Goal: Share content: Share content

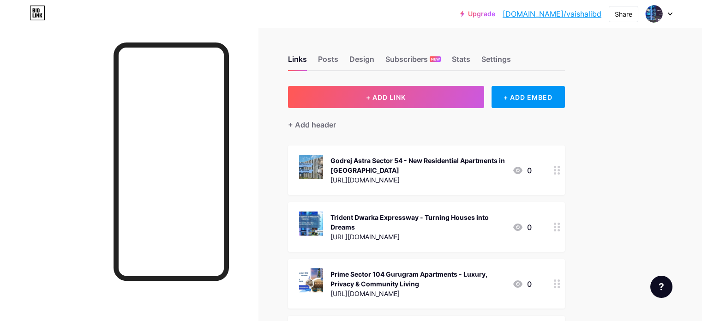
click at [406, 94] on span "+ ADD LINK" at bounding box center [386, 97] width 40 height 8
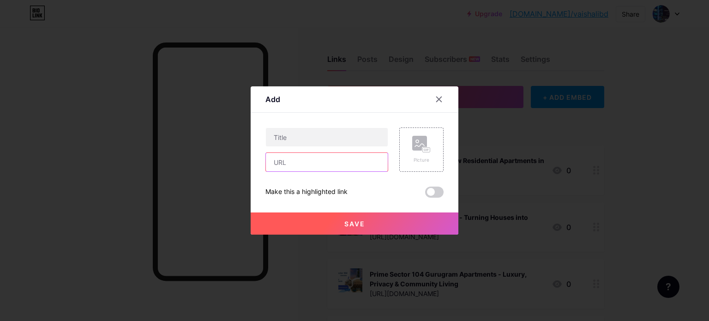
click at [324, 162] on input "text" at bounding box center [327, 162] width 122 height 18
paste input "[URL][DOMAIN_NAME]"
type input "[URL][DOMAIN_NAME]"
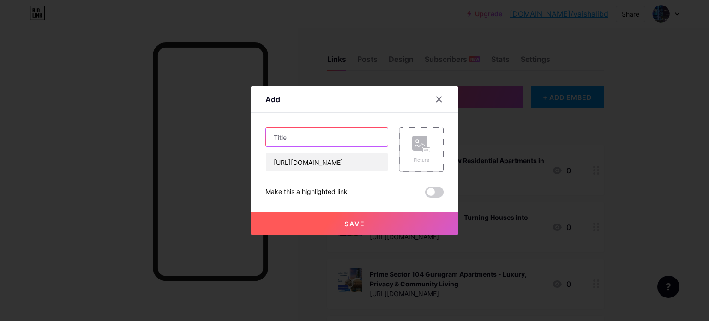
click at [303, 139] on input "text" at bounding box center [327, 137] width 122 height 18
paste input "[PERSON_NAME] | Upcoming Projects In [GEOGRAPHIC_DATA]"
type input "[PERSON_NAME] | Upcoming Projects In [GEOGRAPHIC_DATA]"
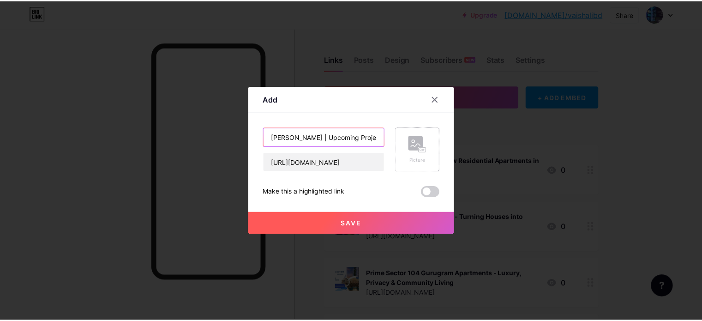
scroll to position [0, 31]
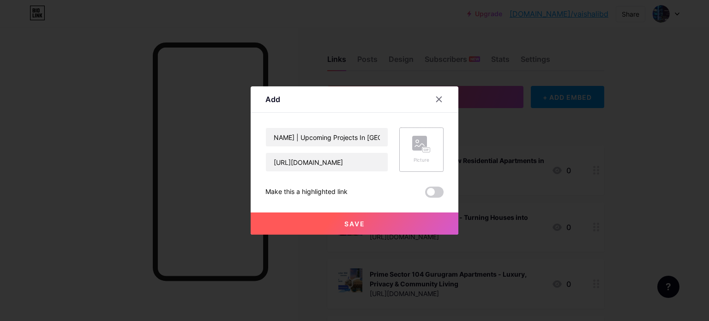
click at [422, 150] on rect at bounding box center [426, 150] width 8 height 6
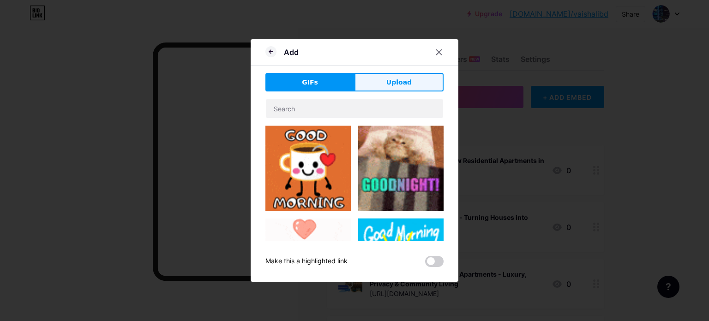
click at [399, 81] on span "Upload" at bounding box center [398, 83] width 25 height 10
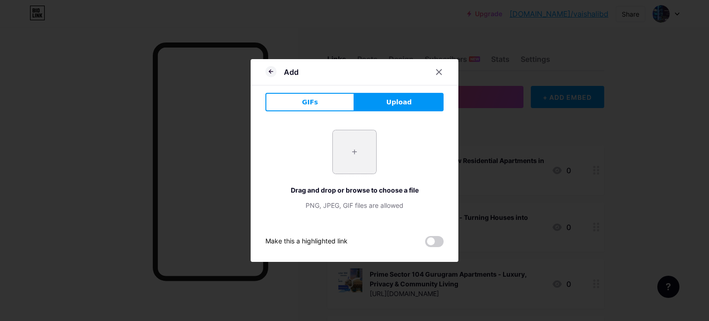
click at [349, 153] on input "file" at bounding box center [354, 151] width 43 height 43
type input "C:\fakepath\3.jpg"
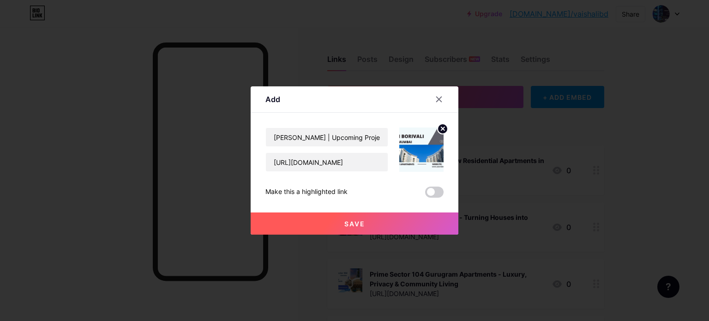
click at [355, 223] on span "Save" at bounding box center [354, 224] width 21 height 8
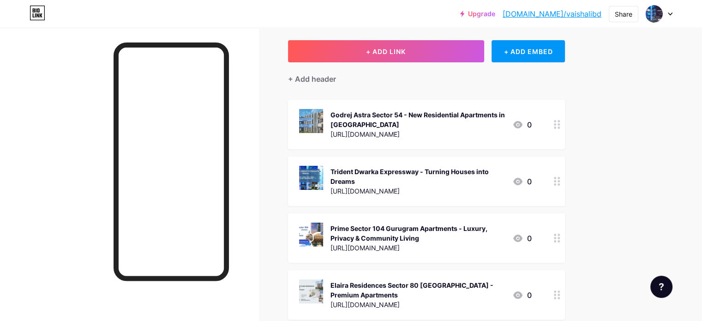
scroll to position [0, 0]
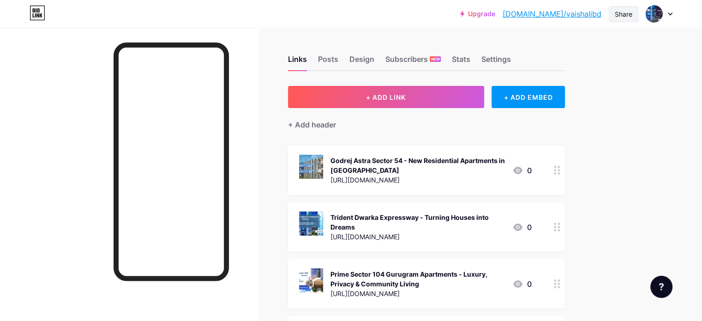
click at [625, 17] on div "Share" at bounding box center [623, 14] width 18 height 10
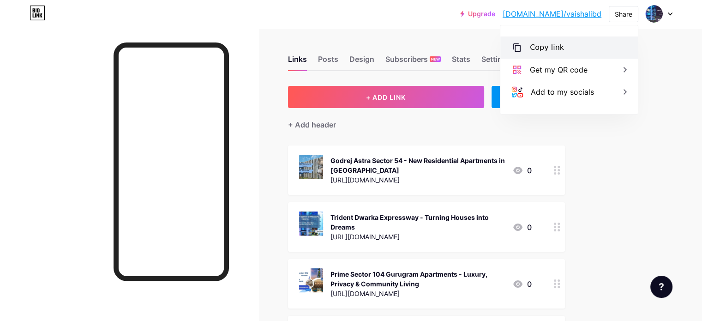
click at [543, 52] on div "Copy link" at bounding box center [547, 47] width 34 height 11
